Goal: Contribute content: Contribute content

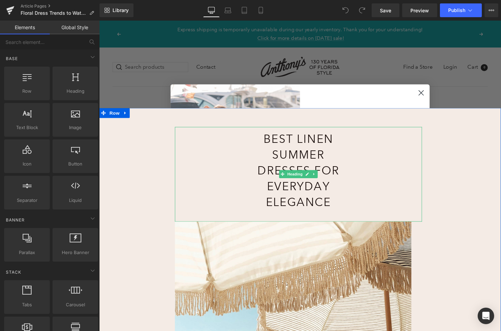
click at [304, 159] on h1 "Best Linen Summer Dresses for Everyday Elegance" at bounding box center [305, 176] width 102 height 82
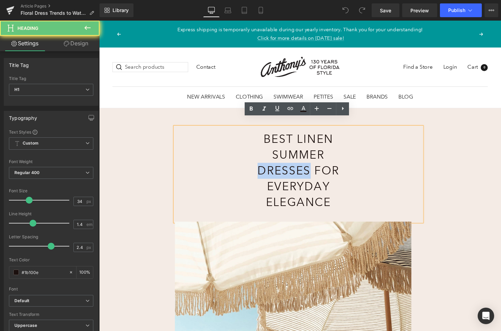
click at [304, 159] on h1 "Best Linen Summer Dresses for Everyday Elegance" at bounding box center [305, 176] width 102 height 82
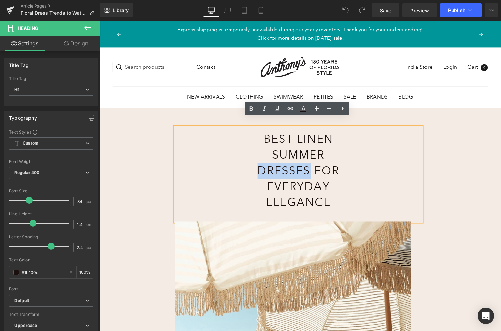
paste div
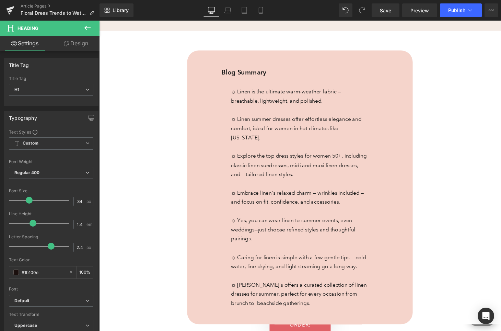
scroll to position [418, 0]
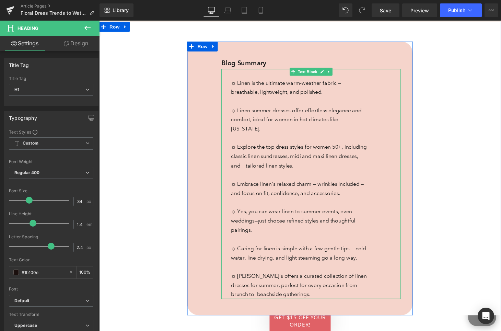
click at [277, 87] on span "☼ Linen is the ultimate warm-weather fabric — breathable, lightweight, and poli…" at bounding box center [293, 90] width 114 height 16
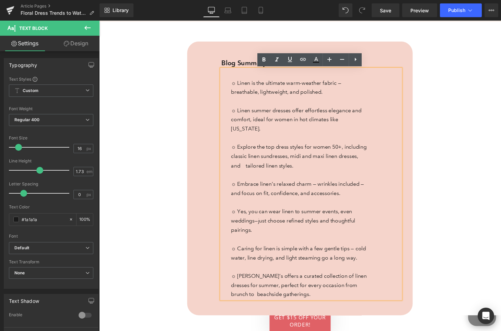
drag, startPoint x: 336, startPoint y: 93, endPoint x: 240, endPoint y: 83, distance: 96.6
click at [240, 83] on p "☼ Linen is the ultimate warm-weather fabric — breathable, lightweight, and poli…" at bounding box center [306, 156] width 141 height 171
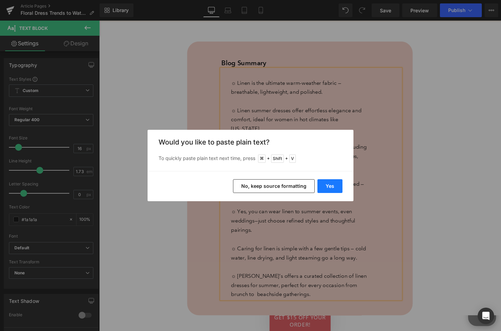
click at [332, 189] on button "Yes" at bounding box center [330, 186] width 25 height 14
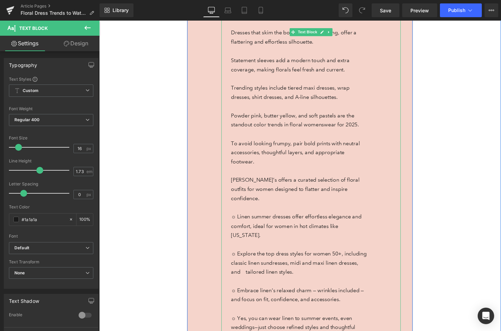
scroll to position [541, 0]
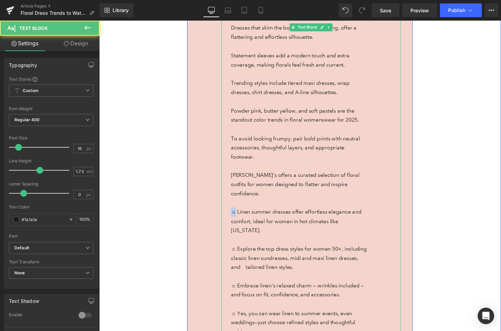
drag, startPoint x: 239, startPoint y: 208, endPoint x: 235, endPoint y: 208, distance: 3.8
click at [235, 208] on div "☼ Floral dresses are blooming for summer 2025, with both classic and contempora…" at bounding box center [318, 180] width 185 height 466
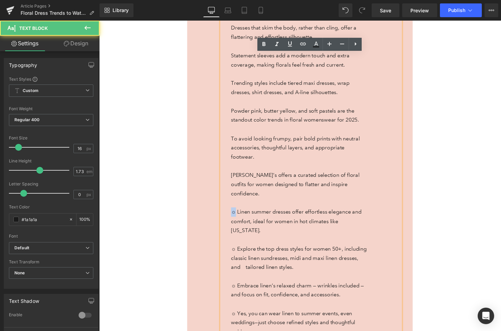
copy span "☼"
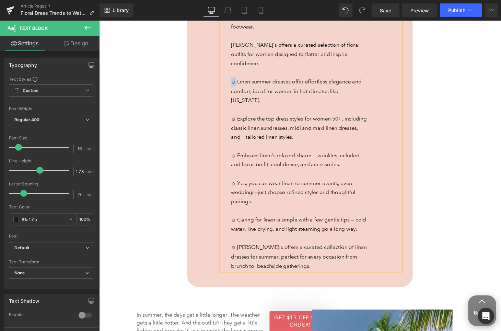
scroll to position [686, 0]
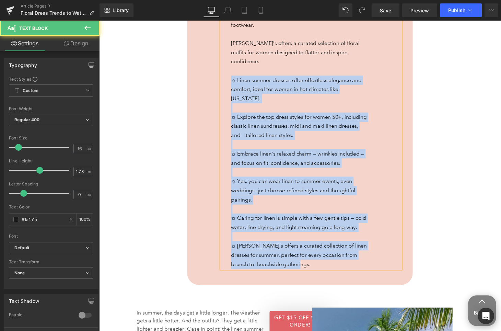
drag, startPoint x: 294, startPoint y: 245, endPoint x: 233, endPoint y: 64, distance: 191.2
click at [233, 64] on div "☼ Floral dresses are blooming for summer 2025, with both classic and contempora…" at bounding box center [318, 45] width 185 height 466
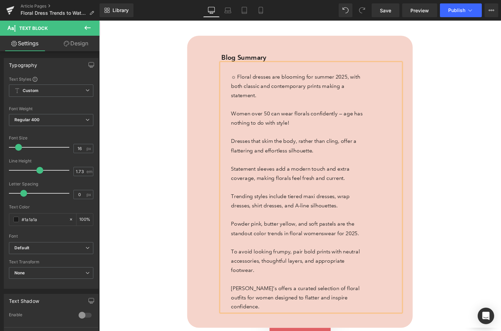
scroll to position [422, 0]
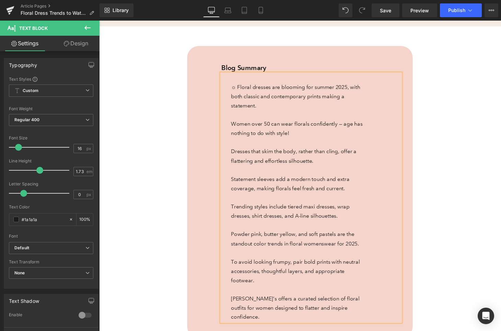
click at [236, 123] on p "Women over 50 can wear florals confidently — age has nothing to do with style!" at bounding box center [306, 132] width 141 height 19
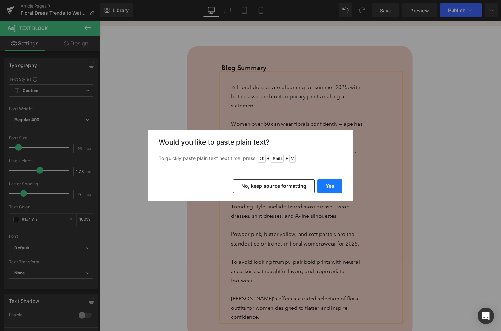
drag, startPoint x: 332, startPoint y: 185, endPoint x: 241, endPoint y: 171, distance: 92.2
click at [332, 185] on button "Yes" at bounding box center [330, 186] width 25 height 14
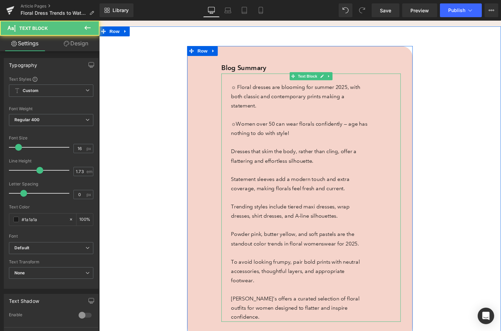
click at [239, 123] on p "☼Women over 50 can wear florals confidently — age has nothing to do with style!" at bounding box center [306, 132] width 141 height 19
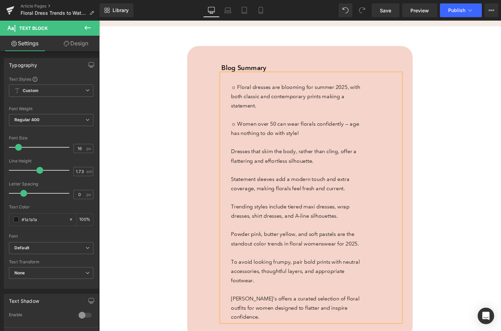
click at [241, 86] on span "☼ Floral dresses are blooming for summer 2025, with both classic and contempora…" at bounding box center [303, 98] width 134 height 25
click at [236, 151] on p "Dresses that skim the body, rather than cling, offer a flattering and effortles…" at bounding box center [306, 160] width 141 height 19
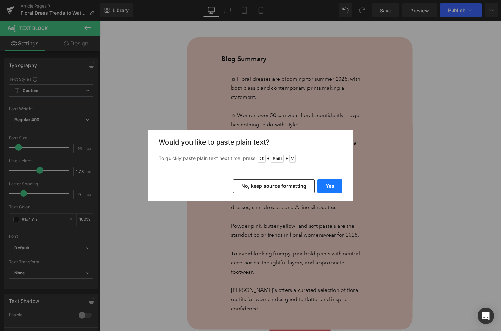
click at [331, 186] on button "Yes" at bounding box center [330, 186] width 25 height 14
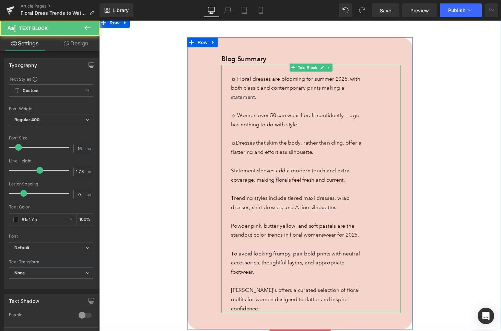
click at [238, 146] on p "☼Dresses that skim the body, rather than cling, offer a flattering and effortle…" at bounding box center [306, 151] width 141 height 19
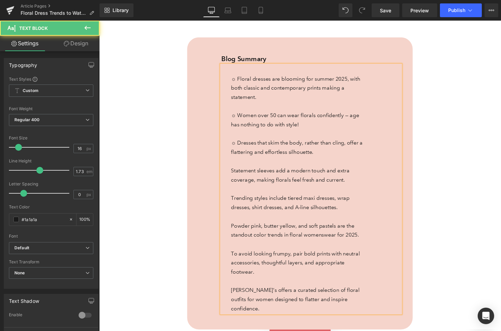
click at [236, 175] on p "Statement sleeves add a modern touch and extra coverage, making florals feel fr…" at bounding box center [306, 180] width 141 height 19
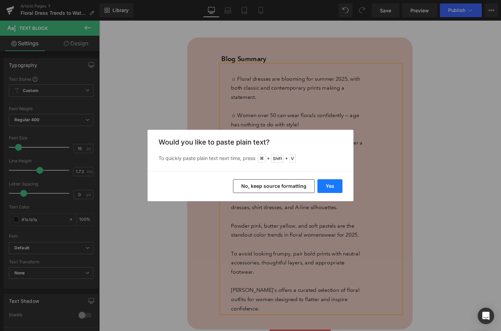
click at [322, 190] on button "Yes" at bounding box center [330, 186] width 25 height 14
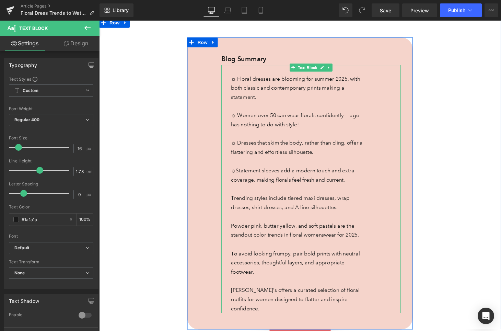
click at [239, 175] on p "☼Statement sleeves add a modern touch and extra coverage, making florals feel f…" at bounding box center [306, 180] width 141 height 19
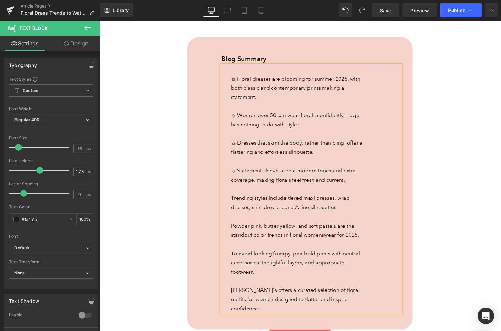
click at [236, 203] on p "Trending styles include tiered maxi dresses, wrap dresses, shirt dresses, and A…" at bounding box center [306, 208] width 141 height 19
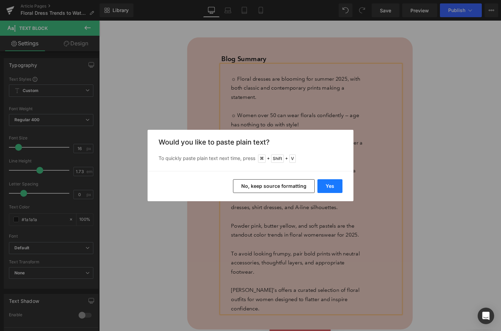
click at [335, 187] on button "Yes" at bounding box center [330, 186] width 25 height 14
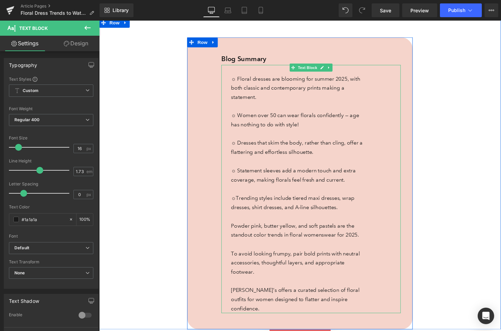
click at [240, 203] on p "☼Trending styles include tiered maxi dresses, wrap dresses, shirt dresses, and …" at bounding box center [306, 208] width 141 height 19
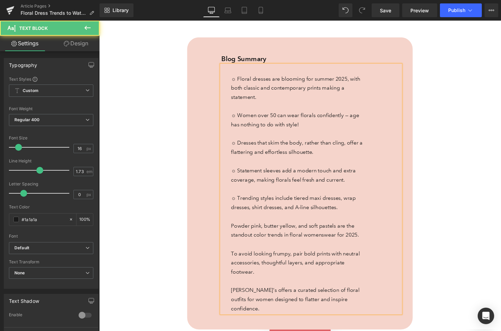
click at [237, 231] on p "Powder pink, butter yellow, and soft pastels are the standout color trends in f…" at bounding box center [306, 237] width 141 height 19
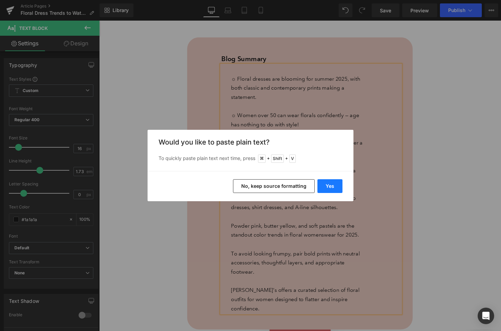
drag, startPoint x: 337, startPoint y: 185, endPoint x: 246, endPoint y: 170, distance: 92.6
click at [337, 185] on button "Yes" at bounding box center [330, 186] width 25 height 14
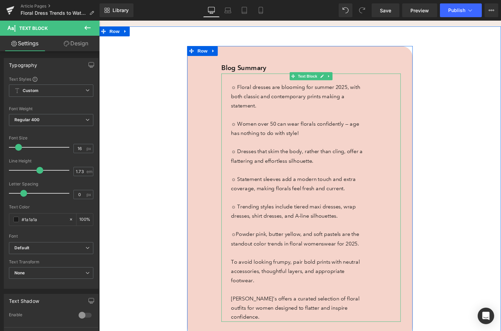
click at [240, 237] on p "☼Powder pink, butter yellow, and soft pastels are the standout color trends in …" at bounding box center [306, 246] width 141 height 19
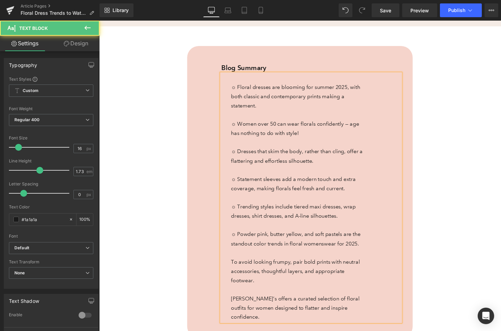
click at [236, 265] on p "To avoid looking frumpy, pair bold prints with neutral accessories, thoughtful …" at bounding box center [306, 279] width 141 height 28
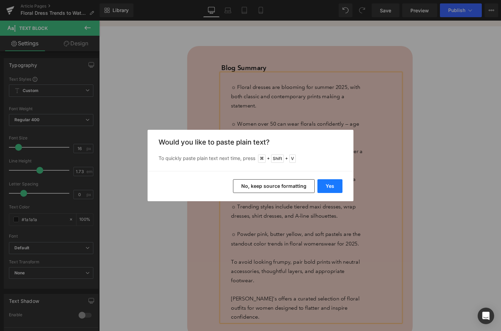
click at [331, 183] on button "Yes" at bounding box center [330, 186] width 25 height 14
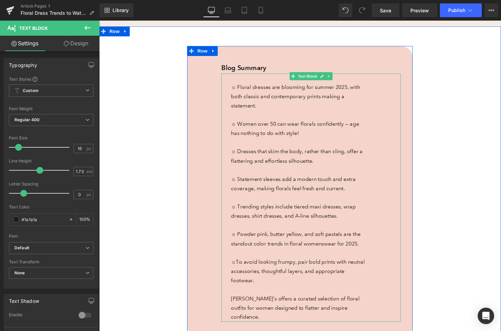
click at [240, 265] on p "☼To avoid looking frumpy, pair bold prints with neutral accessories, thoughtful…" at bounding box center [306, 279] width 141 height 28
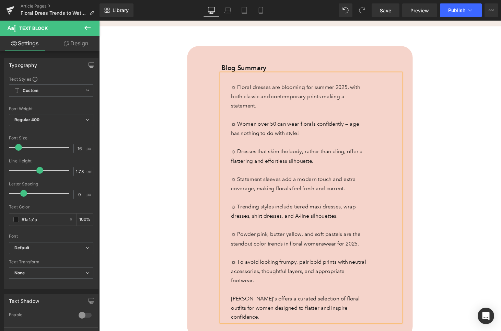
click at [236, 303] on p "[PERSON_NAME]’s offers a curated selection of floral outfits for women designed…" at bounding box center [306, 317] width 141 height 28
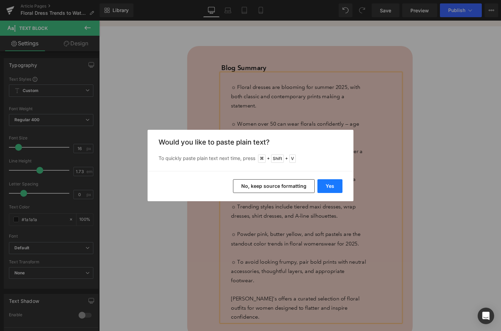
drag, startPoint x: 329, startPoint y: 189, endPoint x: 237, endPoint y: 174, distance: 93.0
click at [329, 189] on button "Yes" at bounding box center [330, 186] width 25 height 14
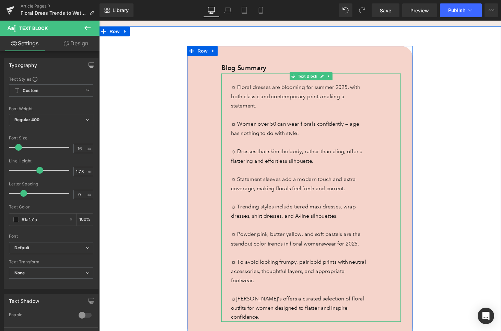
click at [240, 303] on p "☼[PERSON_NAME]’s offers a curated selection of floral outfits for women designe…" at bounding box center [306, 317] width 141 height 28
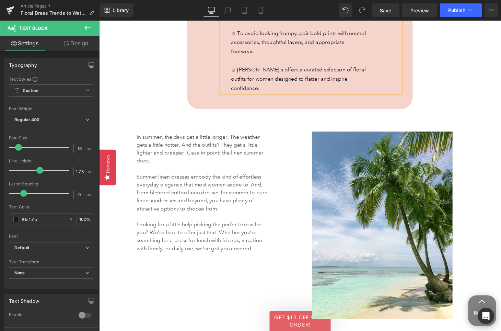
scroll to position [653, 0]
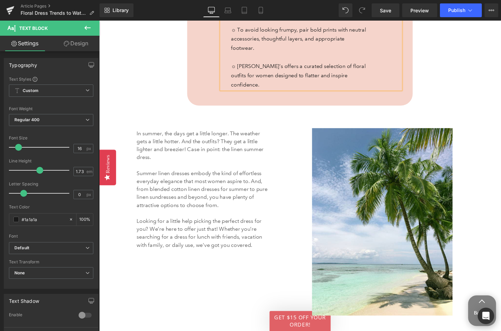
click at [193, 136] on p "In summer, the days get a little longer. The weather gets a little hotter. And …" at bounding box center [207, 149] width 138 height 33
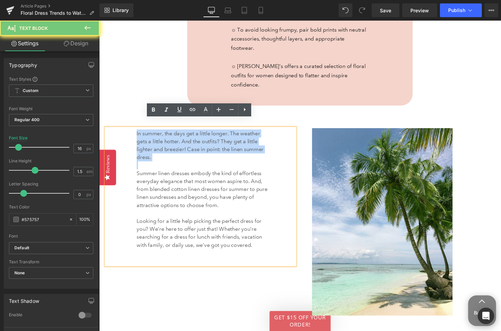
click at [193, 136] on p "In summer, the days get a little longer. The weather gets a little hotter. And …" at bounding box center [207, 149] width 138 height 33
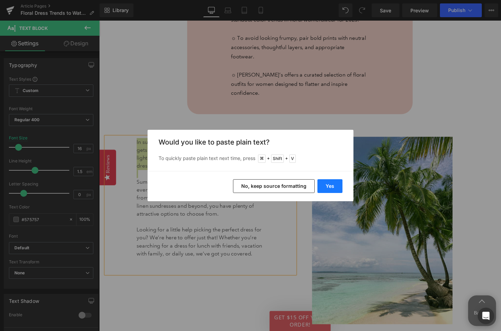
click at [338, 188] on button "Yes" at bounding box center [330, 186] width 25 height 14
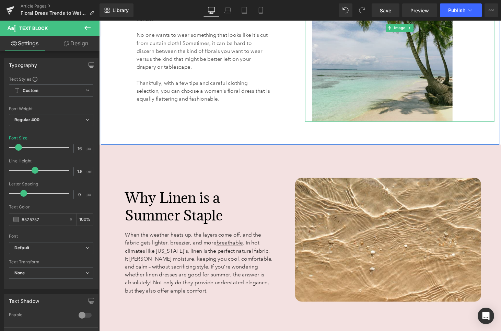
scroll to position [906, 0]
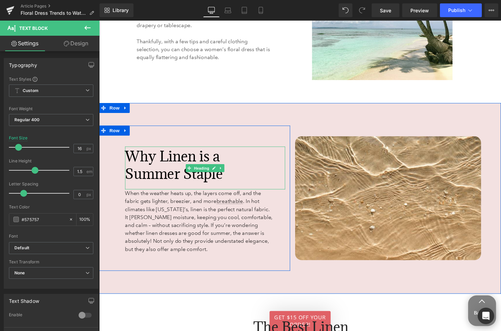
click at [168, 153] on font "Why Linen is a Summer Staple" at bounding box center [176, 169] width 101 height 37
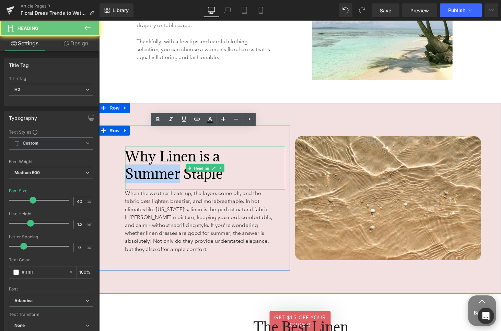
click at [168, 153] on font "Why Linen is a Summer Staple" at bounding box center [176, 169] width 101 height 37
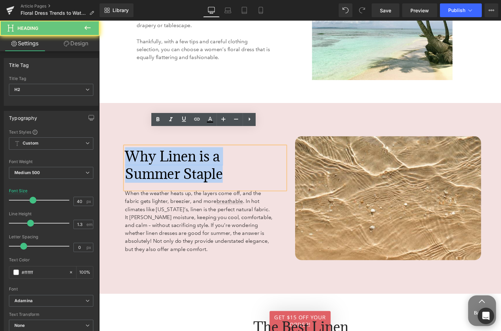
click at [168, 153] on font "Why Linen is a Summer Staple" at bounding box center [176, 169] width 101 height 37
paste div
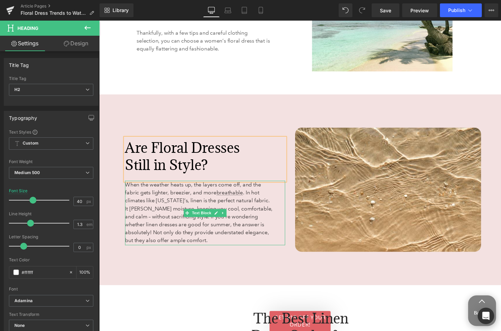
click at [168, 188] on span "When the weather heats up, the layers come off, and the fabric gets lighter, br…" at bounding box center [202, 219] width 152 height 64
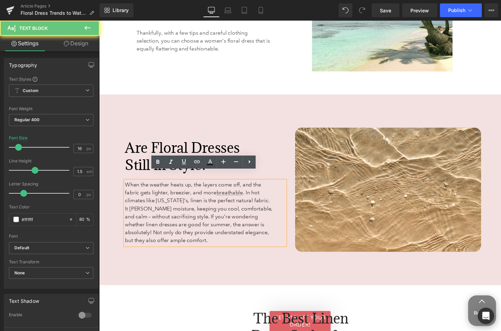
click at [168, 188] on span "When the weather heats up, the layers come off, and the fabric gets lighter, br…" at bounding box center [202, 219] width 152 height 64
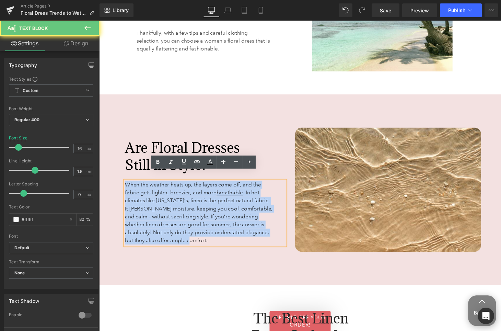
click at [168, 188] on span "When the weather heats up, the layers come off, and the fabric gets lighter, br…" at bounding box center [202, 219] width 152 height 64
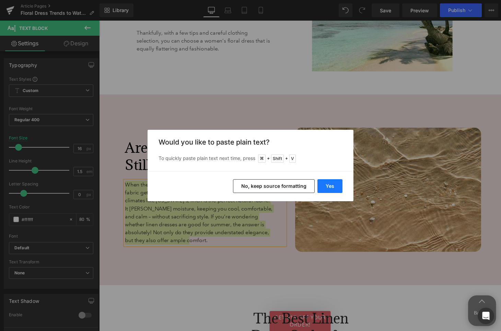
drag, startPoint x: 332, startPoint y: 186, endPoint x: 240, endPoint y: 171, distance: 92.8
click at [332, 186] on button "Yes" at bounding box center [330, 186] width 25 height 14
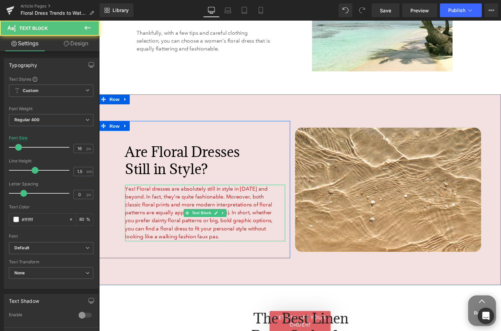
click at [157, 200] on font "Yes! Floral dresses are absolutely still in style in [DATE] and beyond. In fact…" at bounding box center [202, 219] width 152 height 56
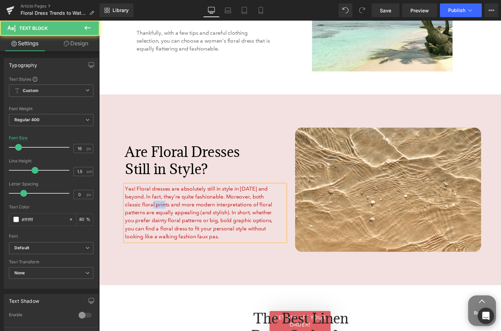
click at [157, 200] on font "Yes! Floral dresses are absolutely still in style in [DATE] and beyond. In fact…" at bounding box center [202, 219] width 152 height 56
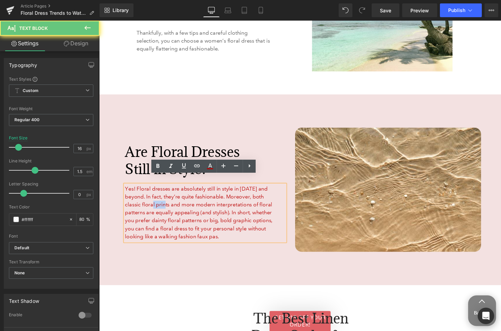
click at [157, 200] on font "Yes! Floral dresses are absolutely still in style in [DATE] and beyond. In fact…" at bounding box center [202, 219] width 152 height 56
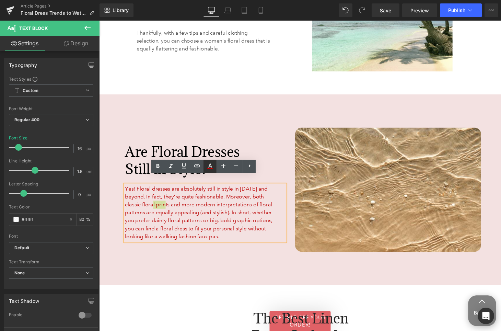
click at [211, 164] on icon at bounding box center [210, 166] width 8 height 8
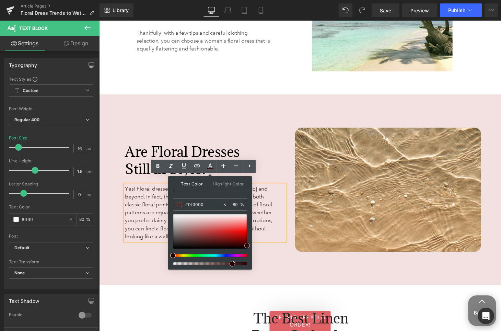
type input "#000000"
drag, startPoint x: 324, startPoint y: 253, endPoint x: 275, endPoint y: 269, distance: 50.8
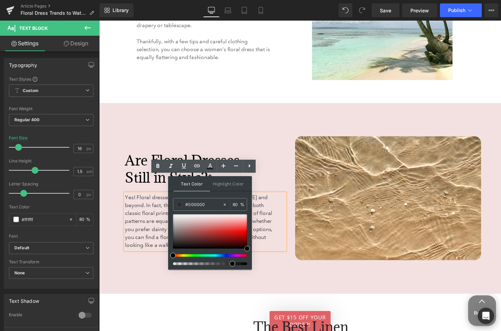
click at [291, 268] on div "Are Floral Dresses Still in Style? Heading Yes! Floral dresses are absolutely s…" at bounding box center [306, 204] width 415 height 197
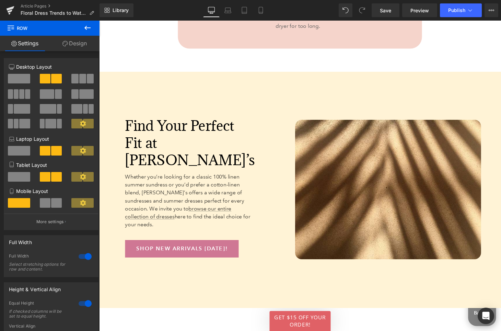
scroll to position [2779, 0]
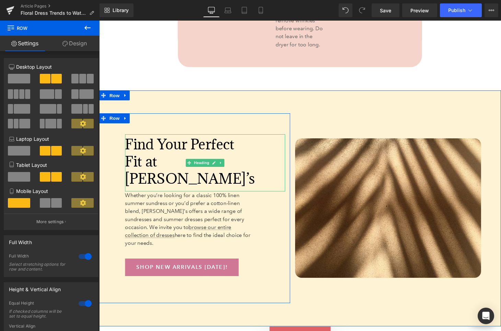
click at [169, 139] on span "Find Your Perfect Fit at [PERSON_NAME]’s" at bounding box center [193, 166] width 134 height 55
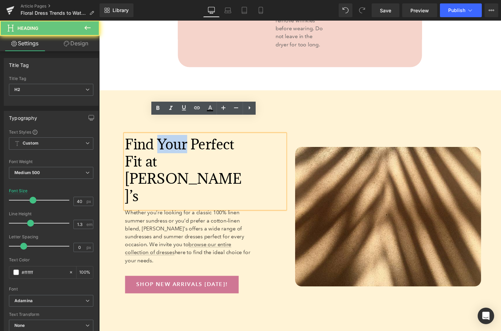
click at [169, 139] on span "Find Your Perfect Fit at [PERSON_NAME]’s" at bounding box center [186, 175] width 120 height 72
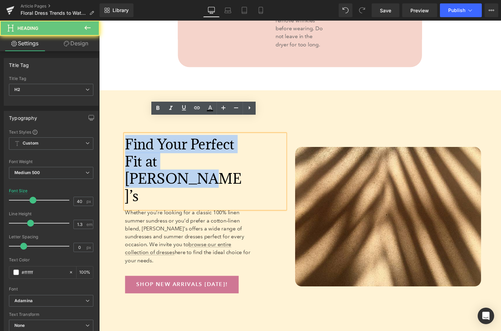
click at [169, 139] on span "Find Your Perfect Fit at [PERSON_NAME]’s" at bounding box center [186, 175] width 120 height 72
paste div
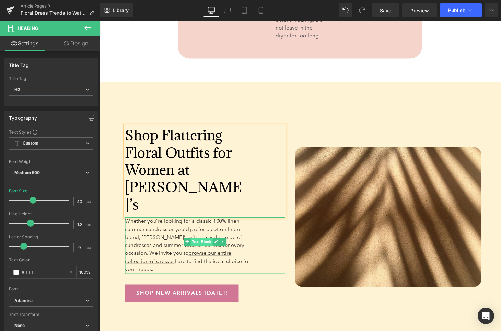
click at [202, 245] on span "Text Block" at bounding box center [205, 249] width 23 height 8
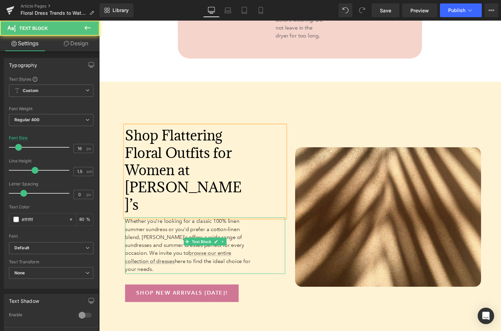
click at [203, 225] on span "Whether you’re looking for a classic 100% linen summer sundress or you’d prefer…" at bounding box center [190, 253] width 129 height 56
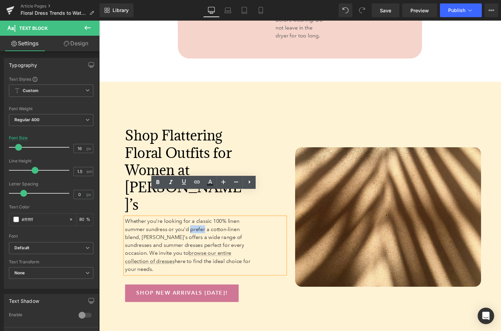
click at [203, 225] on span "Whether you’re looking for a classic 100% linen summer sundress or you’d prefer…" at bounding box center [190, 253] width 129 height 56
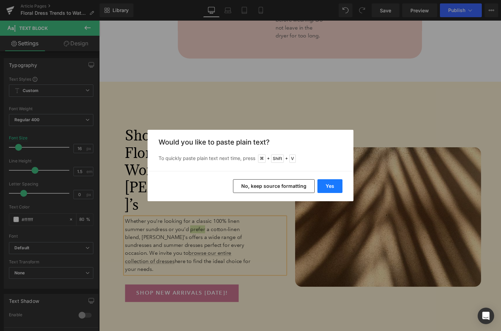
click at [337, 187] on button "Yes" at bounding box center [330, 186] width 25 height 14
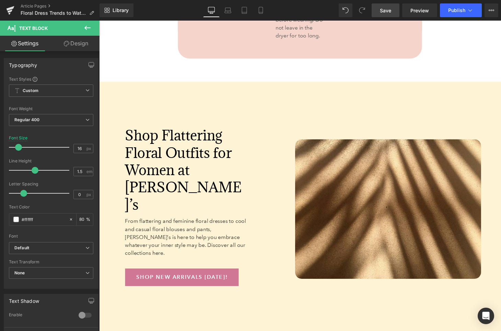
click at [386, 11] on span "Save" at bounding box center [385, 10] width 11 height 7
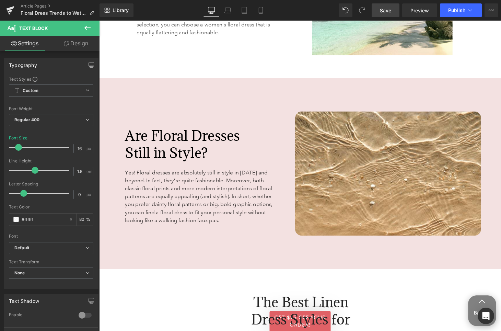
scroll to position [938, 0]
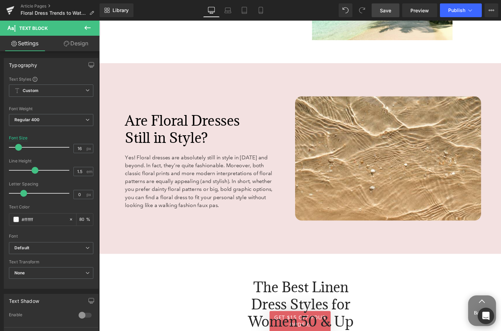
click at [386, 11] on span "Save" at bounding box center [385, 10] width 11 height 7
click at [387, 9] on span "Save" at bounding box center [385, 10] width 11 height 7
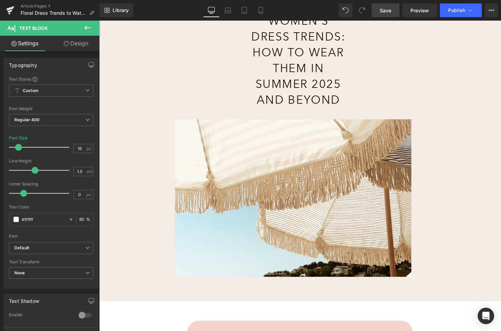
scroll to position [140, 0]
